Goal: Transaction & Acquisition: Obtain resource

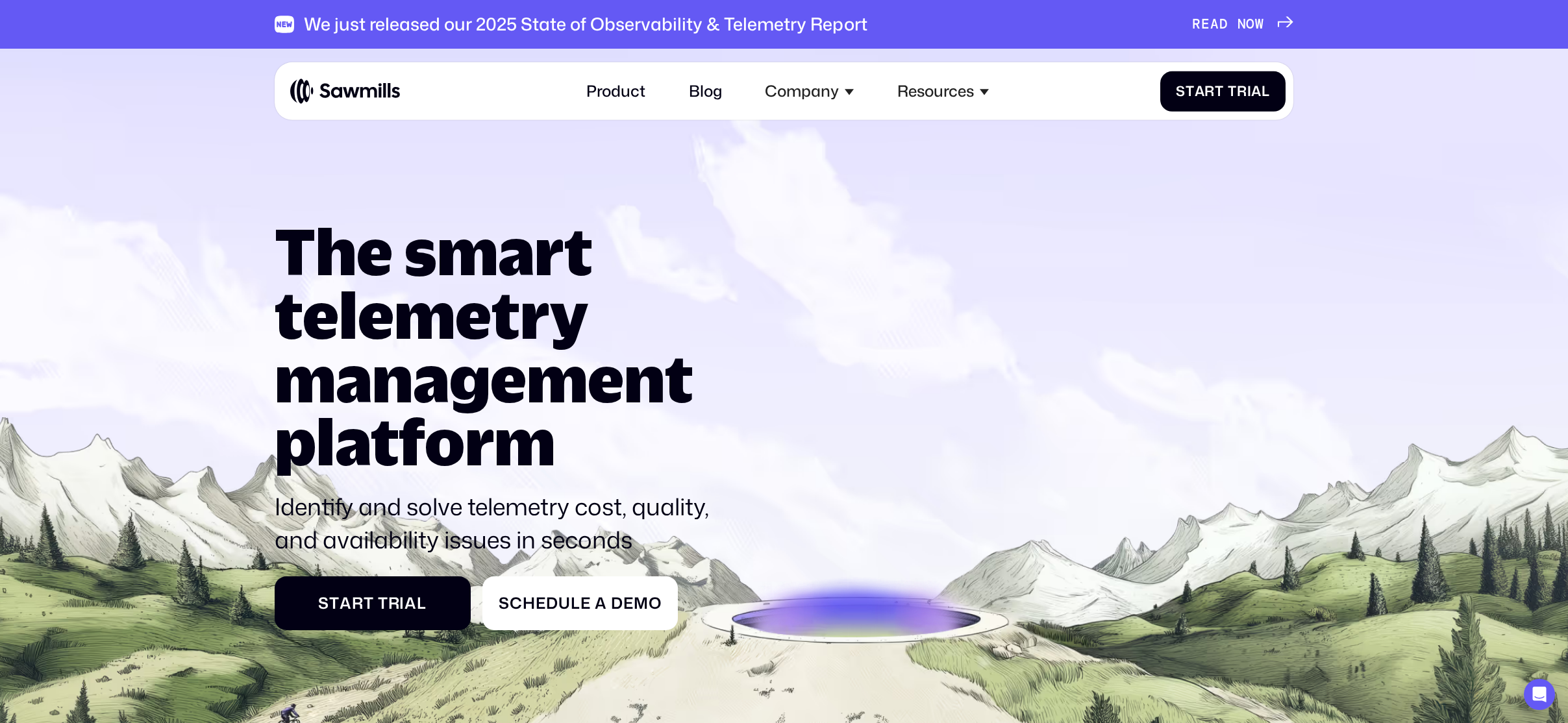
click at [1230, 25] on span at bounding box center [1233, 25] width 9 height 17
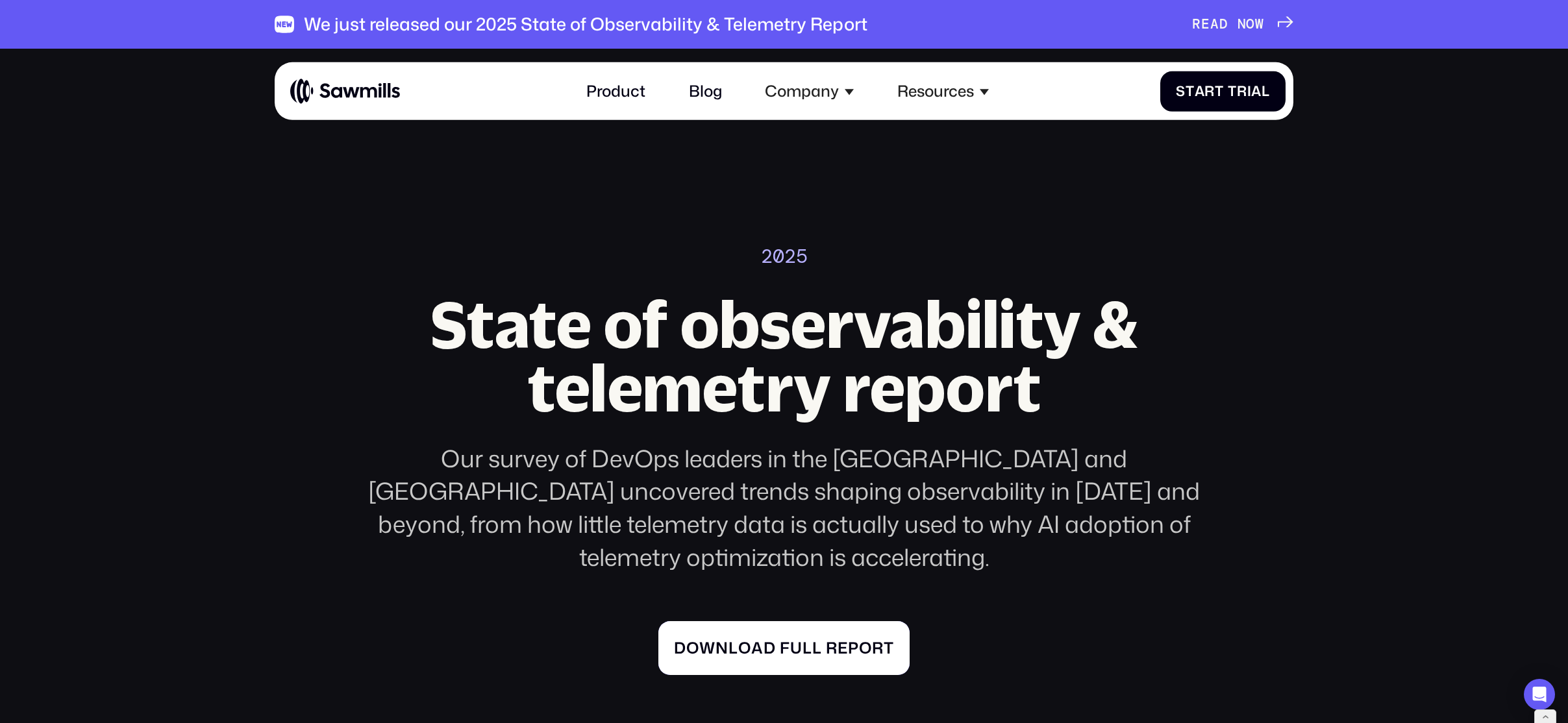
click at [824, 639] on span at bounding box center [824, 648] width 4 height 18
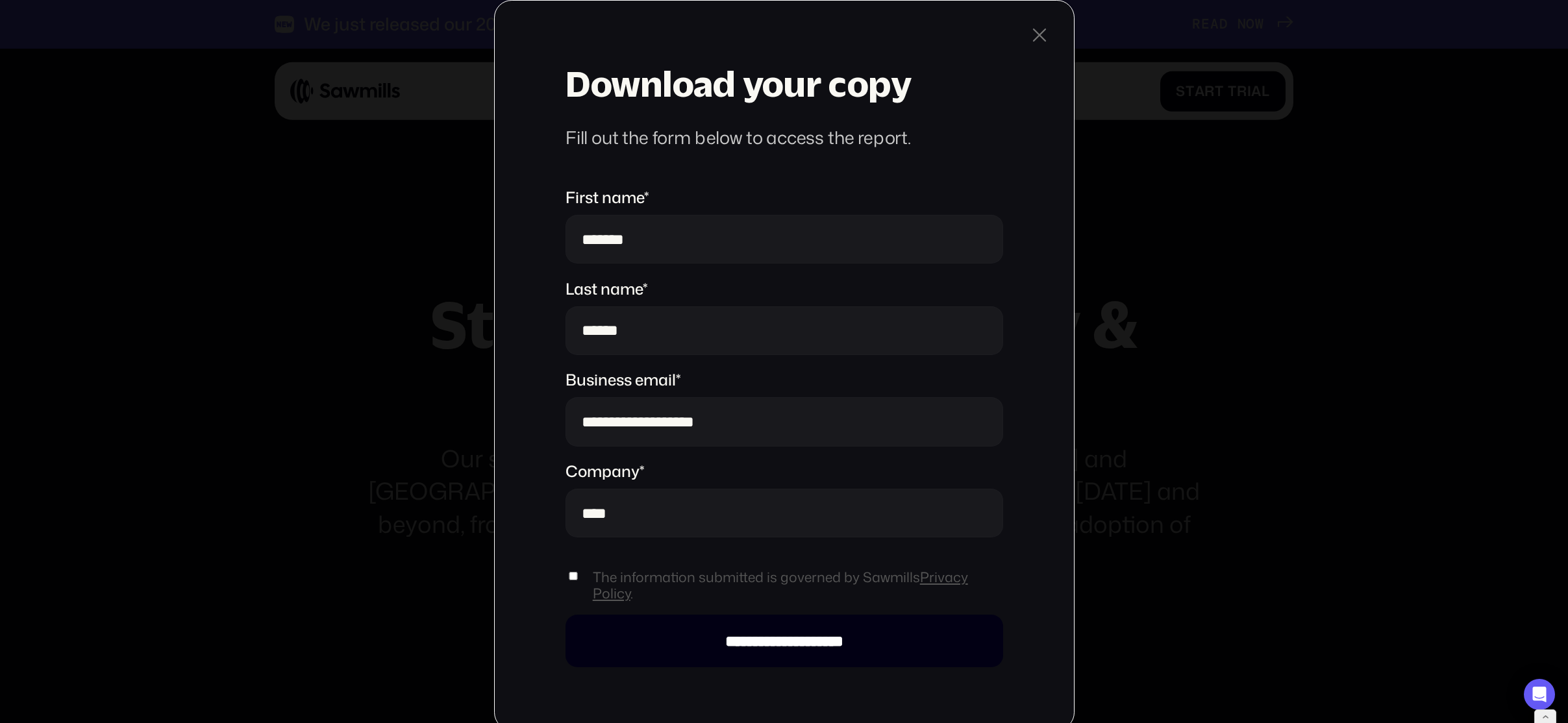
click at [737, 654] on input "**********" at bounding box center [784, 641] width 437 height 52
